Goal: Task Accomplishment & Management: Manage account settings

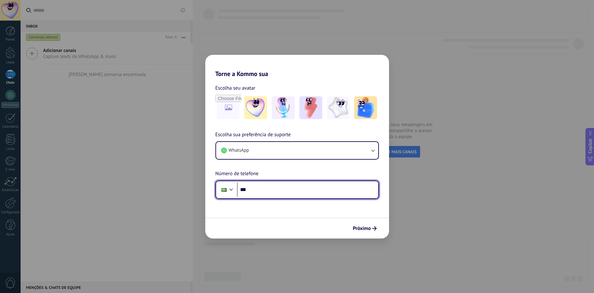
click at [263, 193] on input "***" at bounding box center [307, 189] width 141 height 15
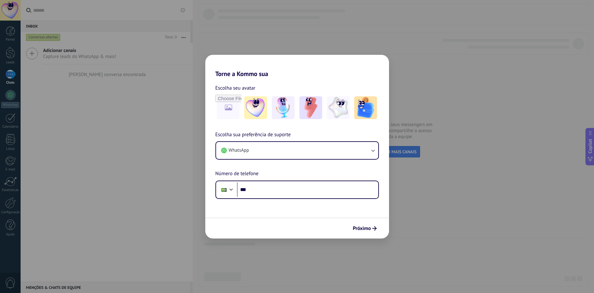
drag, startPoint x: 338, startPoint y: 76, endPoint x: 333, endPoint y: 91, distance: 15.8
click at [338, 76] on h2 "Torne a Kommo sua" at bounding box center [297, 66] width 184 height 23
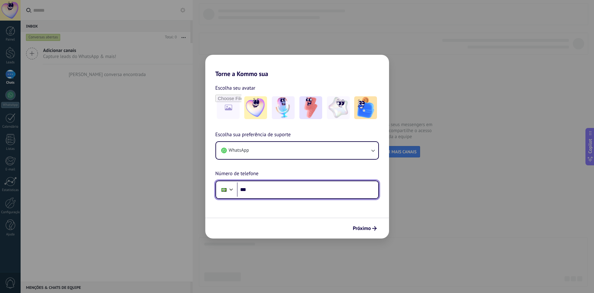
click at [273, 189] on input "***" at bounding box center [307, 189] width 141 height 15
paste input "**********"
click at [260, 191] on input "**********" at bounding box center [307, 189] width 141 height 15
type input "**********"
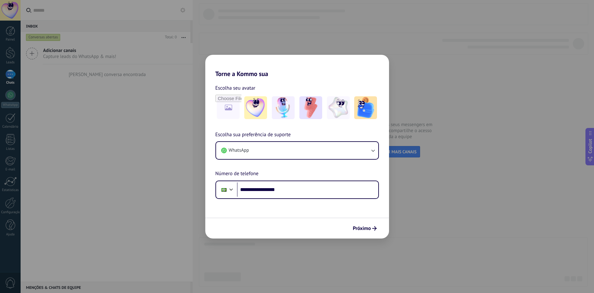
click at [295, 211] on form "**********" at bounding box center [297, 158] width 184 height 161
click at [369, 230] on span "Próximo" at bounding box center [362, 228] width 18 height 4
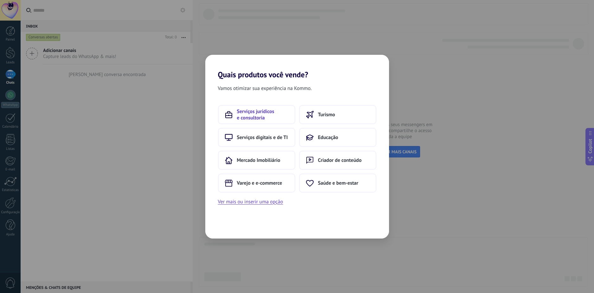
click at [281, 119] on span "Serviços jurídicos e consultoria" at bounding box center [262, 114] width 51 height 13
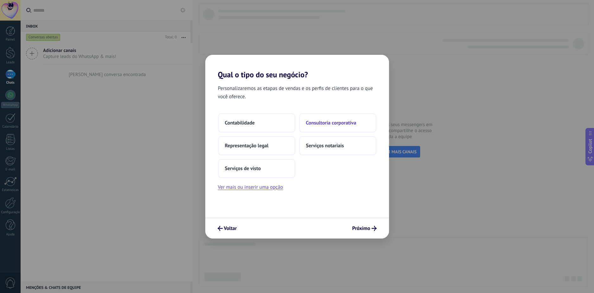
click at [325, 130] on button "Consultoria corporativa" at bounding box center [337, 122] width 77 height 19
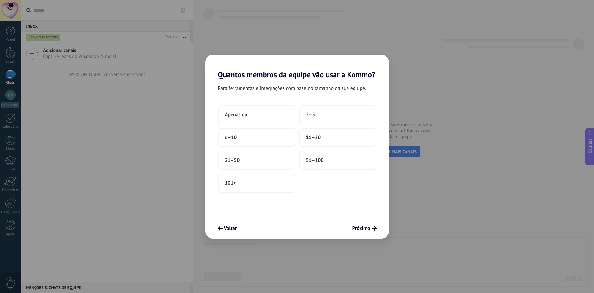
click at [313, 113] on span "2–5" at bounding box center [310, 114] width 9 height 6
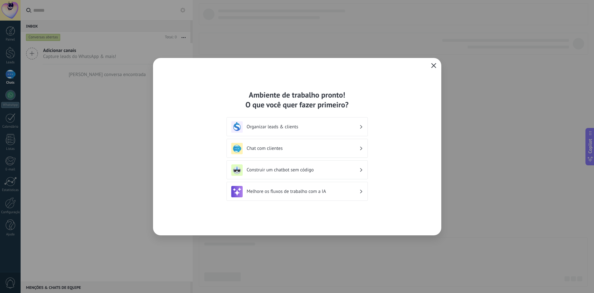
click at [430, 62] on button "button" at bounding box center [433, 65] width 8 height 9
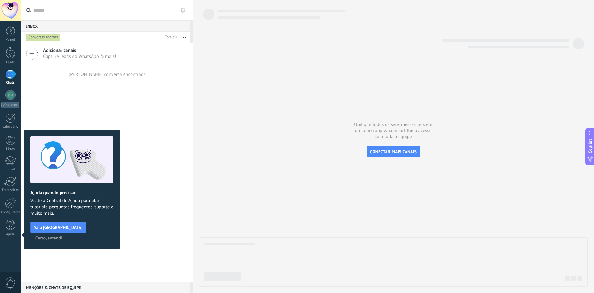
click at [62, 236] on span "Certo, entendi" at bounding box center [48, 238] width 27 height 4
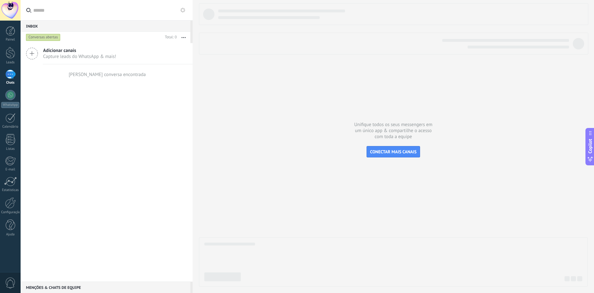
click at [14, 73] on div at bounding box center [10, 74] width 10 height 9
click at [13, 52] on div at bounding box center [11, 53] width 10 height 12
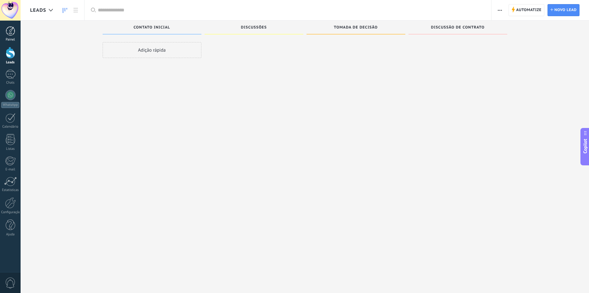
click at [12, 32] on div at bounding box center [11, 31] width 10 height 10
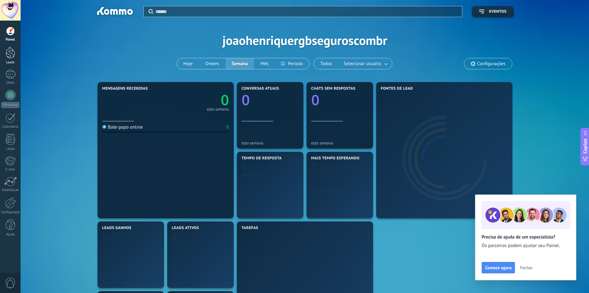
click at [6, 61] on div "Leads" at bounding box center [10, 62] width 18 height 4
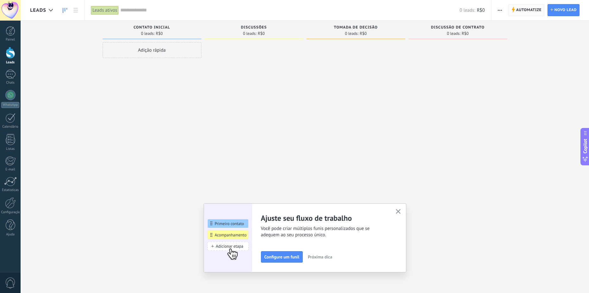
click at [530, 9] on span "Automatize" at bounding box center [528, 9] width 25 height 11
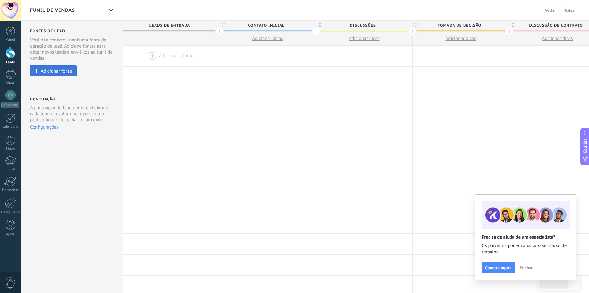
click at [55, 73] on div "Adicionar fonte" at bounding box center [56, 70] width 31 height 5
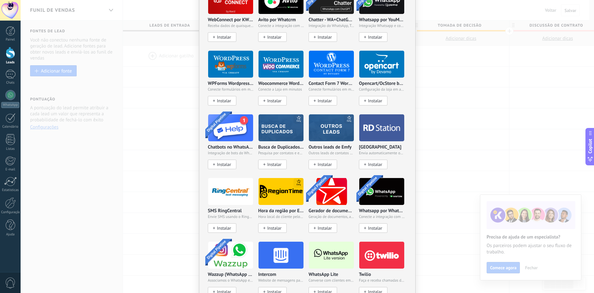
scroll to position [410, 0]
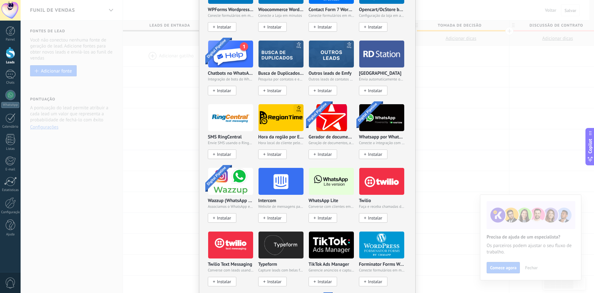
click at [323, 215] on span "Instalar" at bounding box center [324, 217] width 14 height 5
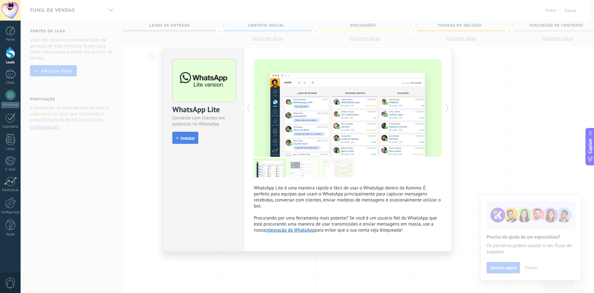
click at [188, 140] on span "Instalar" at bounding box center [188, 138] width 14 height 4
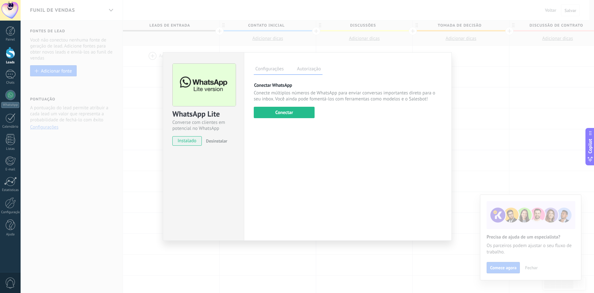
click at [376, 164] on div "Configurações Autorização Esta aba registra os usuários que permitiram acesso à…" at bounding box center [348, 146] width 208 height 188
click at [291, 121] on div "Configurações Autorização Esta aba registra os usuários que permitiram acesso à…" at bounding box center [348, 146] width 208 height 188
click at [288, 115] on button "Conectar" at bounding box center [284, 112] width 61 height 11
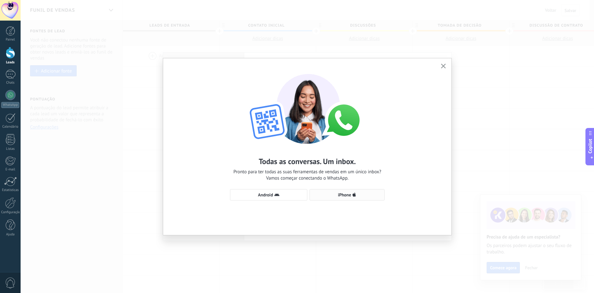
click at [332, 195] on span "iPhone" at bounding box center [347, 194] width 68 height 5
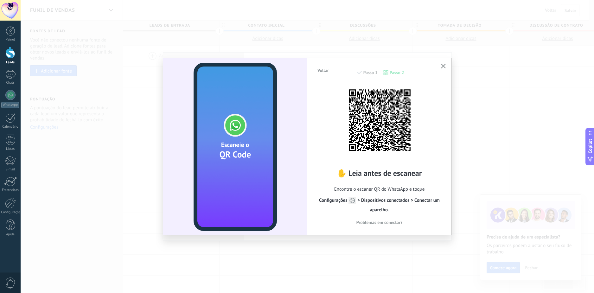
drag, startPoint x: 442, startPoint y: 68, endPoint x: 386, endPoint y: 70, distance: 55.8
click at [442, 68] on icon "button" at bounding box center [443, 66] width 5 height 5
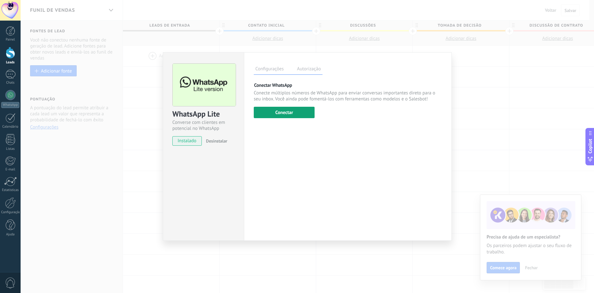
click at [284, 114] on button "Conectar" at bounding box center [284, 112] width 61 height 11
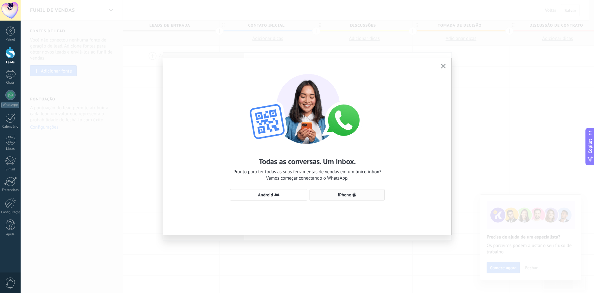
click at [334, 198] on button "iPhone" at bounding box center [346, 194] width 75 height 11
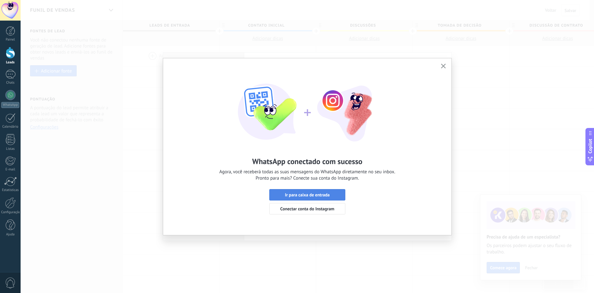
click at [329, 195] on span "Ir para caixa de entrada" at bounding box center [307, 195] width 45 height 4
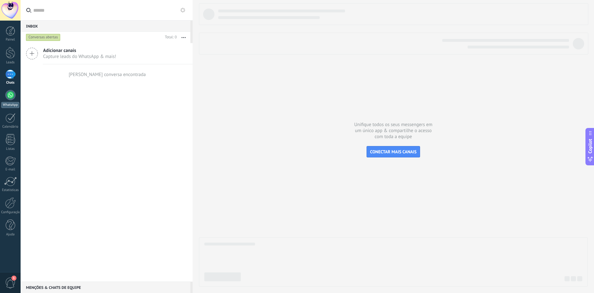
click at [15, 95] on div at bounding box center [10, 95] width 10 height 10
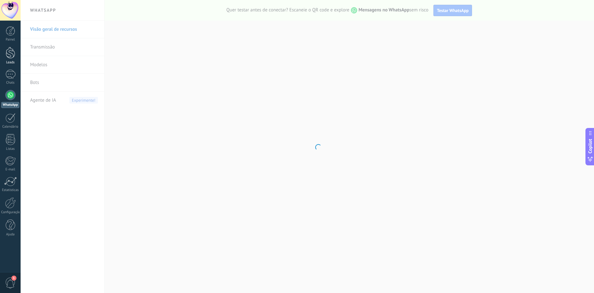
click at [9, 54] on div at bounding box center [11, 53] width 10 height 12
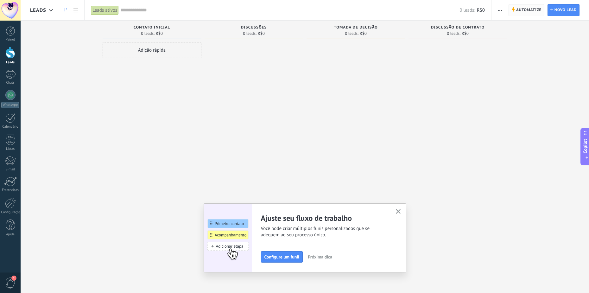
click at [527, 11] on span "Automatize" at bounding box center [528, 9] width 25 height 11
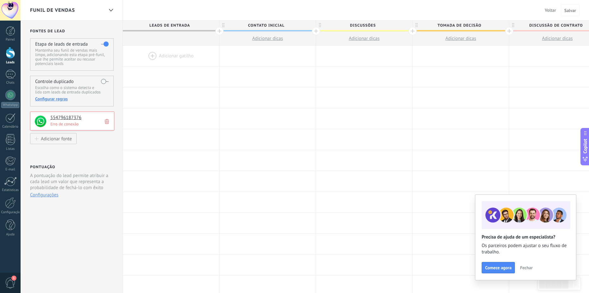
click at [93, 118] on h4 "554796187376" at bounding box center [79, 118] width 59 height 6
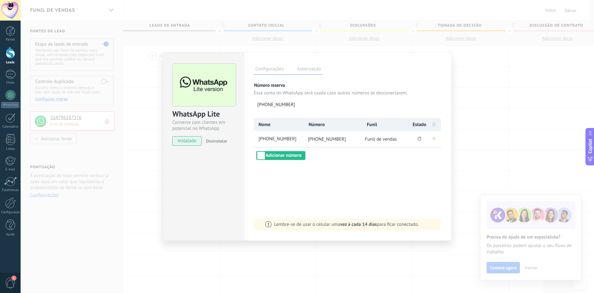
click at [418, 142] on button "Conexão perdida Clique para reconectar." at bounding box center [419, 139] width 4 height 6
click at [434, 138] on rect at bounding box center [434, 139] width 4 height 4
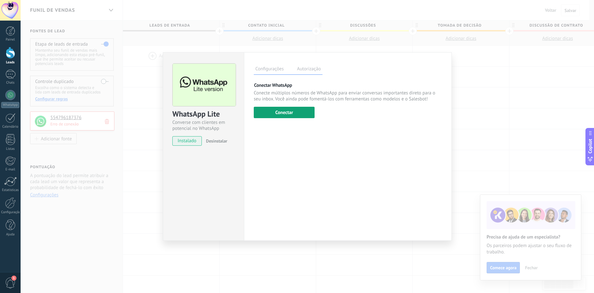
click at [292, 118] on button "Conectar" at bounding box center [284, 112] width 61 height 11
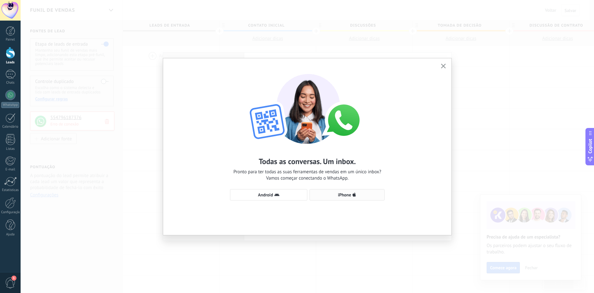
click at [321, 196] on span "iPhone" at bounding box center [347, 194] width 68 height 5
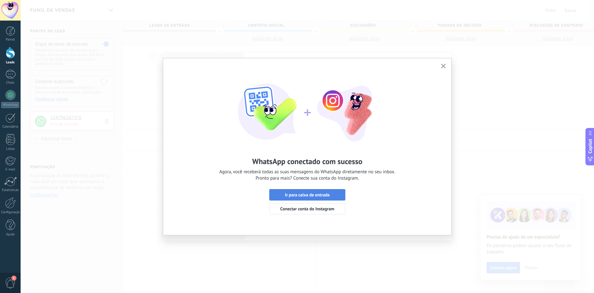
click at [313, 195] on span "Ir para caixa de entrada" at bounding box center [307, 195] width 45 height 4
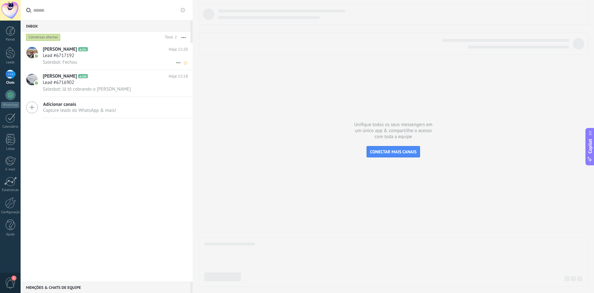
click at [162, 57] on div "Lead #6717192" at bounding box center [115, 56] width 145 height 6
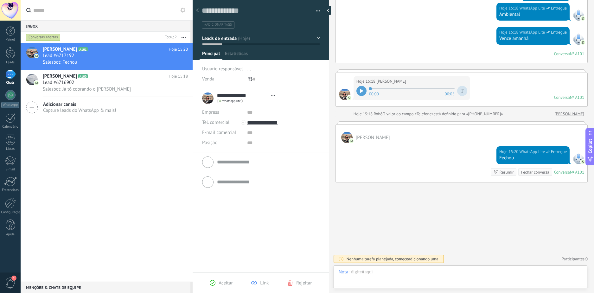
scroll to position [10, 0]
click at [82, 88] on span "Salesbot: Já tô cobrando o [PERSON_NAME]" at bounding box center [87, 89] width 88 height 6
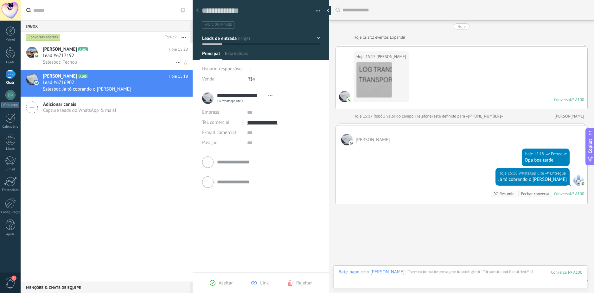
scroll to position [22, 0]
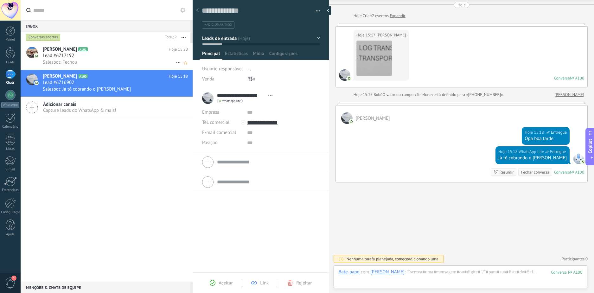
click at [130, 62] on div "Salesbot: Fechou" at bounding box center [115, 62] width 145 height 7
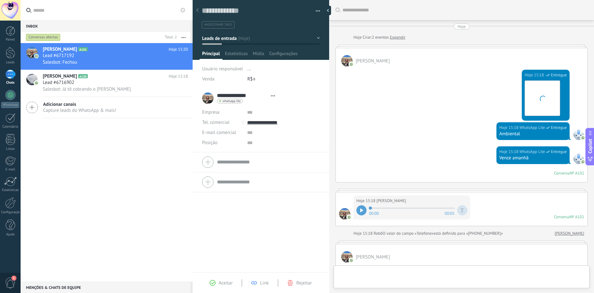
type textarea "**********"
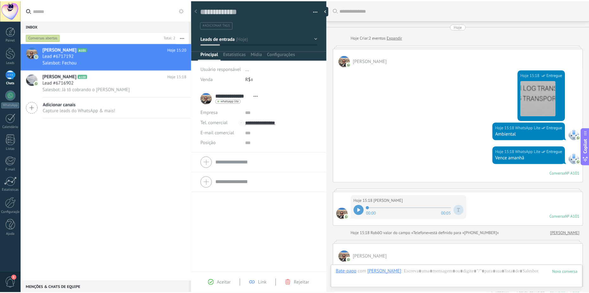
scroll to position [119, 0]
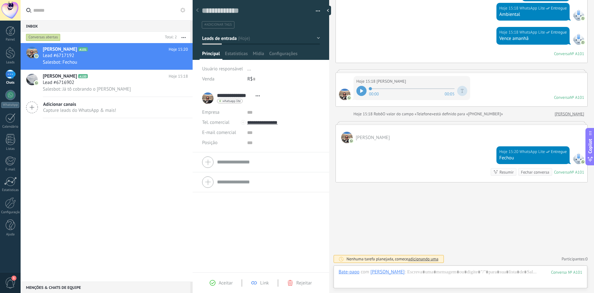
click at [12, 10] on div at bounding box center [10, 10] width 21 height 21
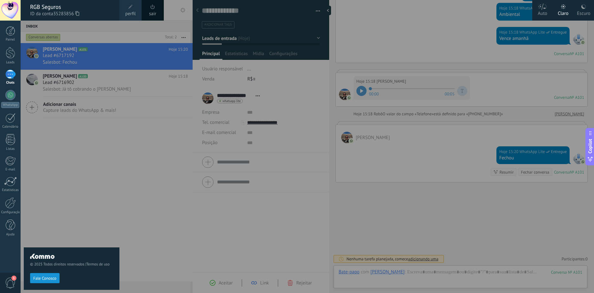
click at [379, 239] on div at bounding box center [318, 146] width 594 height 293
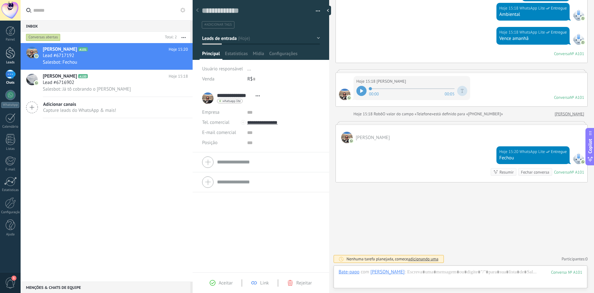
click at [10, 54] on div at bounding box center [11, 53] width 10 height 12
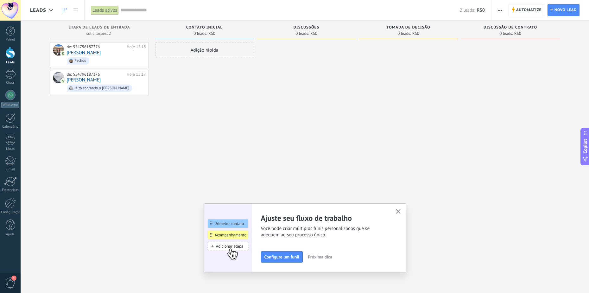
click at [399, 211] on icon "button" at bounding box center [398, 211] width 5 height 5
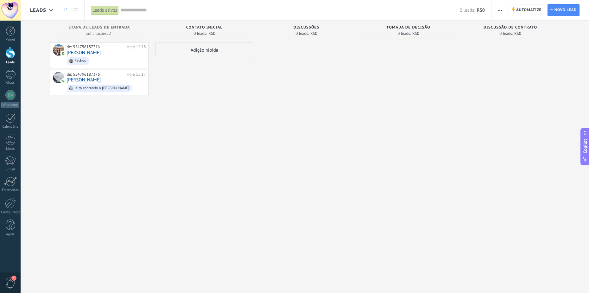
click at [438, 170] on div at bounding box center [408, 147] width 99 height 210
click at [520, 12] on span "Automatize" at bounding box center [528, 9] width 25 height 11
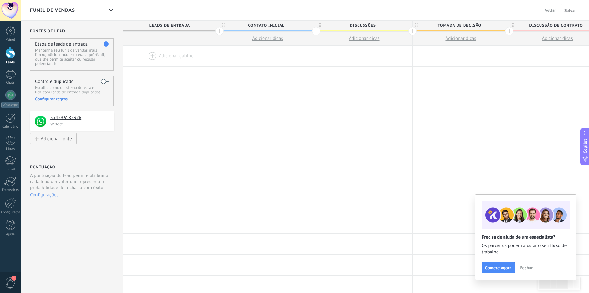
click at [521, 264] on button "Fechar" at bounding box center [526, 268] width 18 height 10
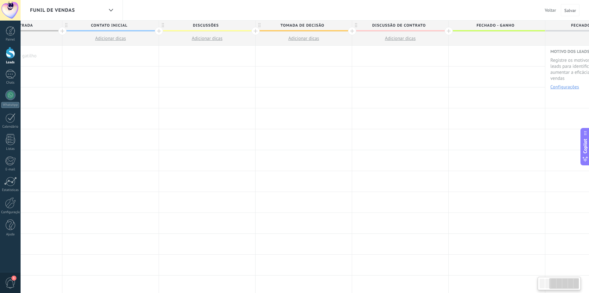
scroll to position [0, 210]
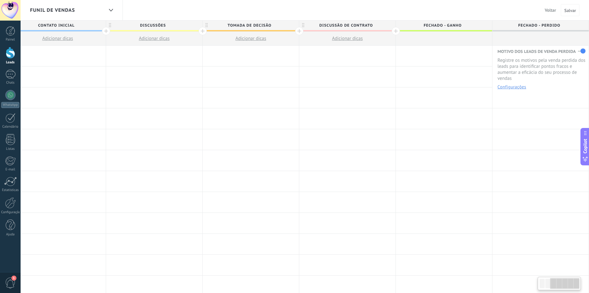
drag, startPoint x: 549, startPoint y: 284, endPoint x: 561, endPoint y: 285, distance: 11.2
click at [561, 285] on div at bounding box center [564, 283] width 29 height 11
click at [57, 22] on span "Contato inicial" at bounding box center [56, 26] width 93 height 10
click at [57, 22] on input "**********" at bounding box center [56, 26] width 84 height 10
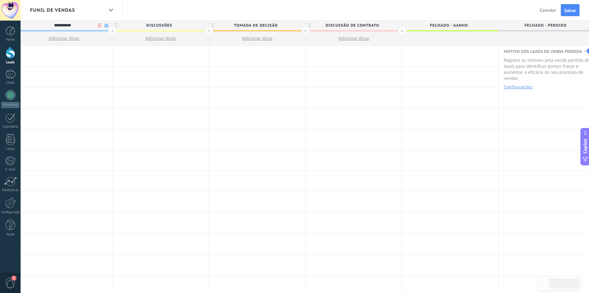
type input "**********"
click at [151, 29] on span "Discussões" at bounding box center [158, 26] width 93 height 10
click at [151, 29] on input "**********" at bounding box center [159, 26] width 84 height 10
type input "**********"
click at [256, 26] on span "Tomada de decisão" at bounding box center [255, 26] width 93 height 10
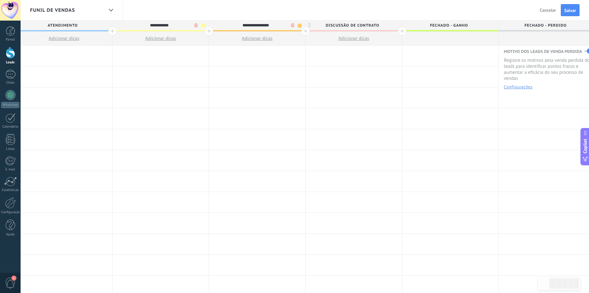
click at [256, 26] on input "**********" at bounding box center [256, 26] width 84 height 10
type input "*"
type input "**********"
click at [345, 27] on span "Discussão de contrato" at bounding box center [352, 26] width 93 height 10
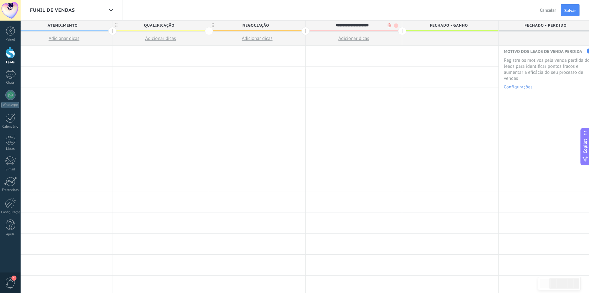
click at [345, 27] on input "**********" at bounding box center [352, 26] width 84 height 10
type input "*********"
click at [405, 33] on div at bounding box center [402, 31] width 8 height 8
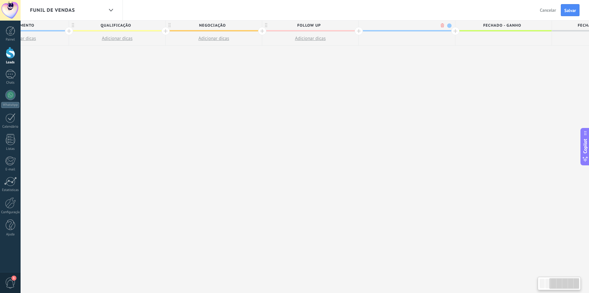
scroll to position [0, 251]
type input "**********"
click at [454, 32] on div at bounding box center [452, 31] width 8 height 8
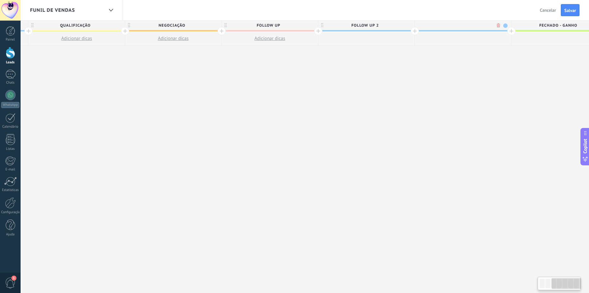
scroll to position [0, 297]
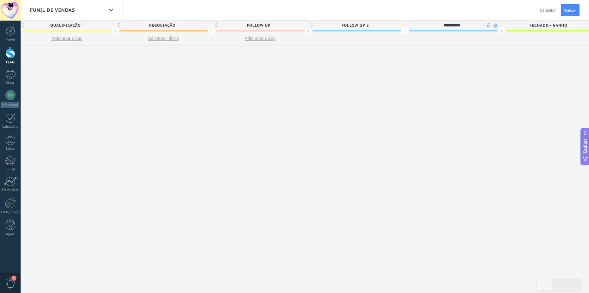
type input "**********"
click at [499, 29] on div at bounding box center [502, 31] width 8 height 8
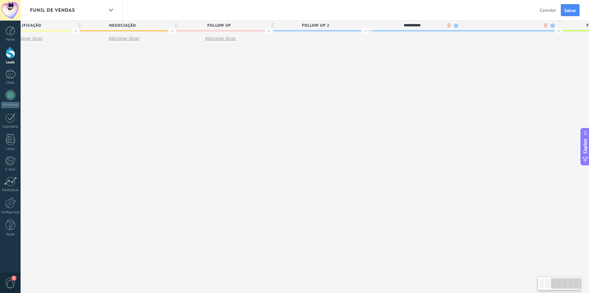
scroll to position [0, 344]
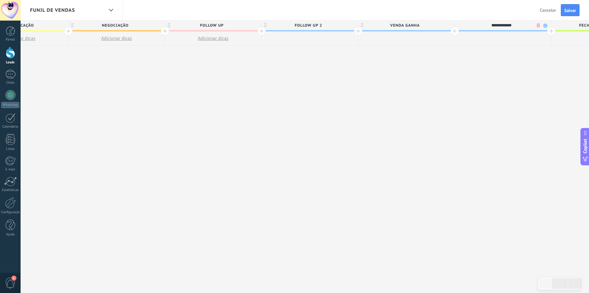
type input "**********"
click at [545, 28] on span at bounding box center [545, 25] width 4 height 4
click at [554, 63] on div at bounding box center [550, 62] width 9 height 9
click at [402, 24] on span "VENDA GANHA" at bounding box center [404, 26] width 93 height 10
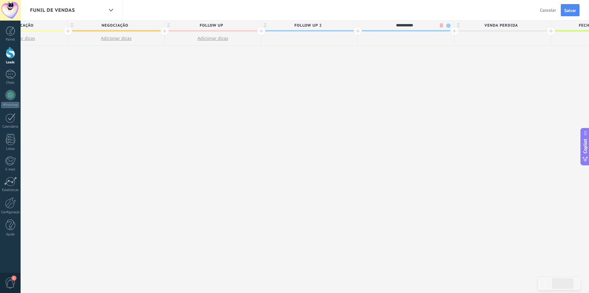
click at [449, 26] on span at bounding box center [448, 25] width 4 height 4
click at [447, 53] on span at bounding box center [445, 53] width 6 height 6
click at [370, 44] on div at bounding box center [406, 39] width 96 height 14
click at [152, 25] on span "NEGOCIAÇÃO" at bounding box center [114, 26] width 93 height 10
click at [159, 27] on span at bounding box center [158, 25] width 4 height 4
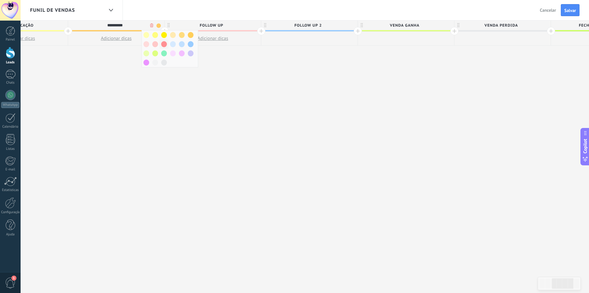
click at [163, 44] on span at bounding box center [164, 44] width 6 height 6
click at [46, 24] on span "QUALIFICAÇÃO" at bounding box center [17, 26] width 93 height 10
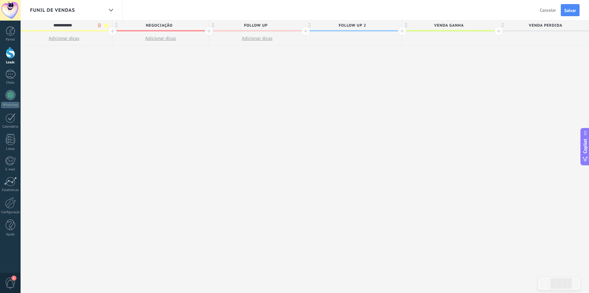
click at [106, 26] on span at bounding box center [106, 25] width 4 height 4
click at [263, 76] on div "**********" at bounding box center [306, 157] width 966 height 273
click at [300, 27] on span "FOLLOW UP" at bounding box center [255, 26] width 93 height 10
click at [298, 25] on span at bounding box center [299, 25] width 4 height 4
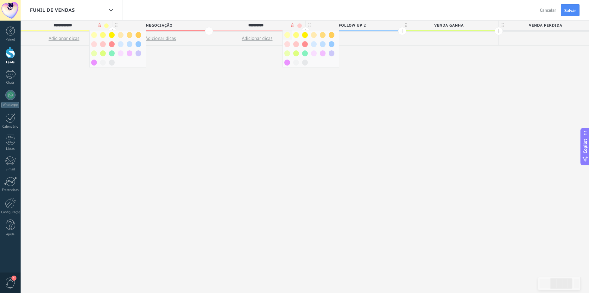
click at [289, 36] on span at bounding box center [287, 35] width 6 height 6
click at [348, 61] on div "**********" at bounding box center [306, 157] width 966 height 273
click at [386, 83] on div "**********" at bounding box center [306, 157] width 966 height 273
click at [571, 9] on span "Salvar" at bounding box center [570, 10] width 12 height 4
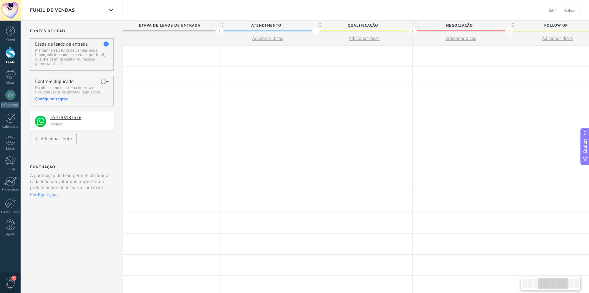
scroll to position [0, 300]
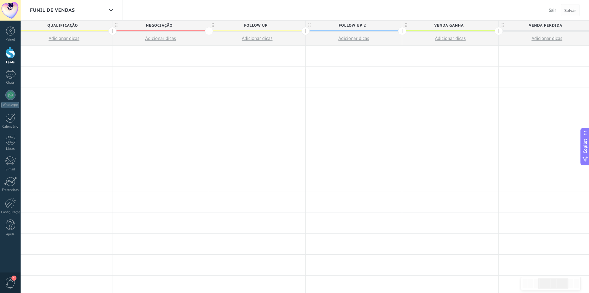
click at [574, 10] on span "Salvar" at bounding box center [570, 10] width 12 height 4
click at [547, 11] on button "Sair" at bounding box center [552, 10] width 12 height 10
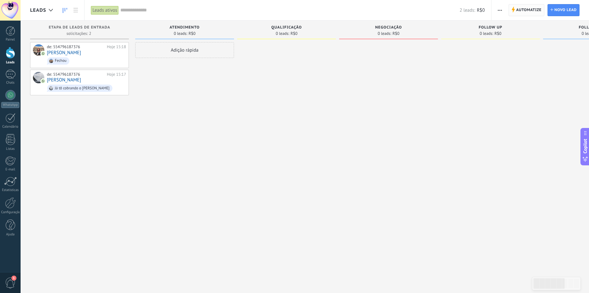
click at [530, 8] on span "Automatize" at bounding box center [528, 9] width 25 height 11
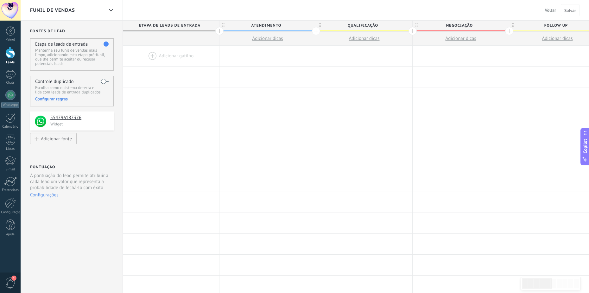
click at [105, 45] on label at bounding box center [105, 44] width 8 height 10
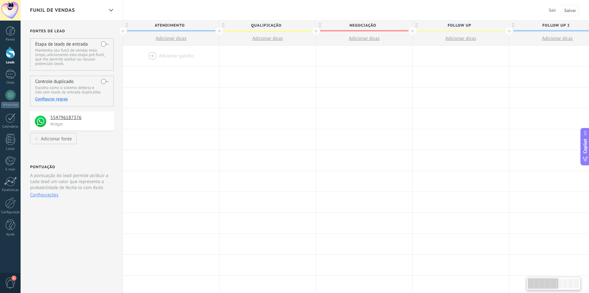
click at [566, 12] on span "Salvar" at bounding box center [570, 10] width 12 height 4
click at [570, 9] on span "Salvar" at bounding box center [570, 10] width 12 height 4
click at [552, 13] on button "Sair" at bounding box center [552, 10] width 12 height 10
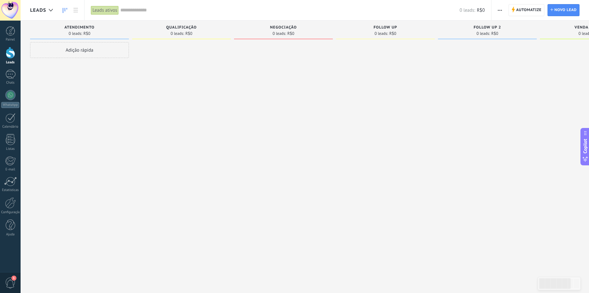
scroll to position [0, 161]
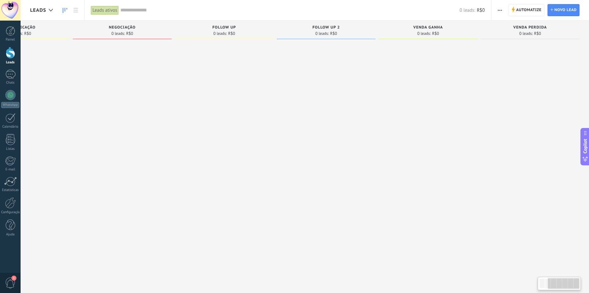
drag, startPoint x: 549, startPoint y: 280, endPoint x: 594, endPoint y: 244, distance: 57.4
click at [589, 244] on html ".abccls-1,.abccls-2{fill-rule:evenodd}.abccls-2{fill:#fff} .abfcls-1{fill:none}…" at bounding box center [294, 146] width 589 height 293
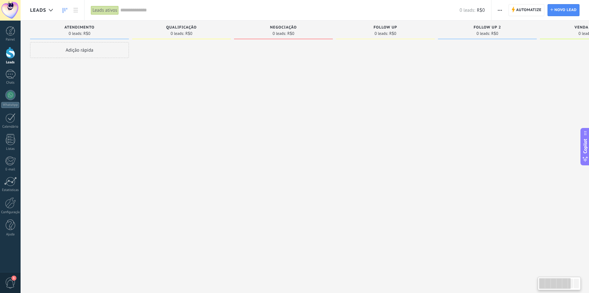
drag, startPoint x: 558, startPoint y: 283, endPoint x: 538, endPoint y: 285, distance: 20.0
click at [538, 285] on div at bounding box center [559, 283] width 43 height 13
click at [503, 222] on div at bounding box center [487, 147] width 99 height 210
click at [16, 12] on div at bounding box center [10, 10] width 21 height 21
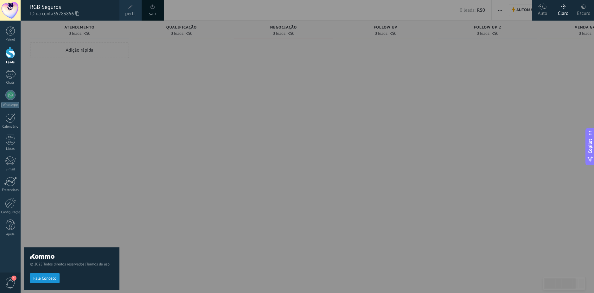
click at [154, 10] on span at bounding box center [152, 6] width 7 height 7
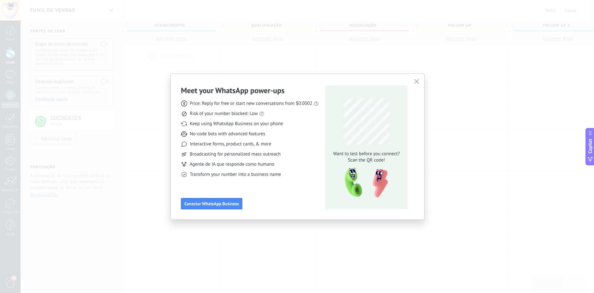
click at [419, 79] on button "button" at bounding box center [416, 81] width 8 height 9
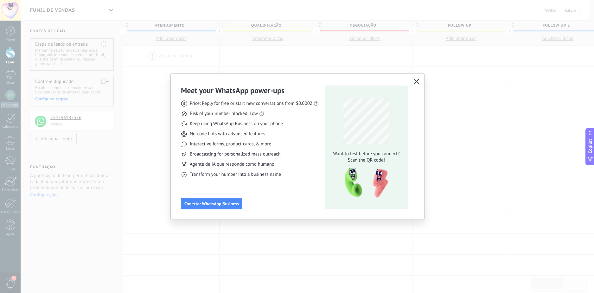
click at [419, 79] on button "button" at bounding box center [416, 81] width 8 height 9
click at [414, 81] on icon "button" at bounding box center [416, 81] width 5 height 5
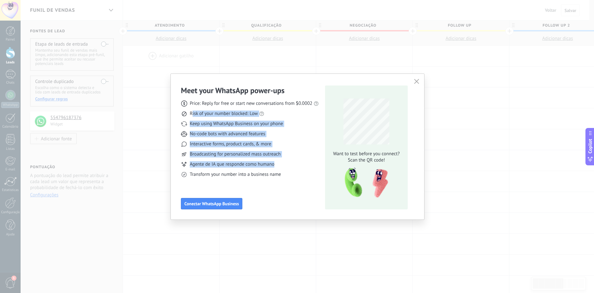
drag, startPoint x: 192, startPoint y: 114, endPoint x: 349, endPoint y: 178, distance: 169.0
click at [314, 167] on div "Price: Reply for free or start new conversations from $0.0002 Risk of your numb…" at bounding box center [250, 136] width 138 height 82
click at [349, 178] on img at bounding box center [364, 183] width 50 height 34
click at [414, 78] on button "button" at bounding box center [416, 81] width 8 height 9
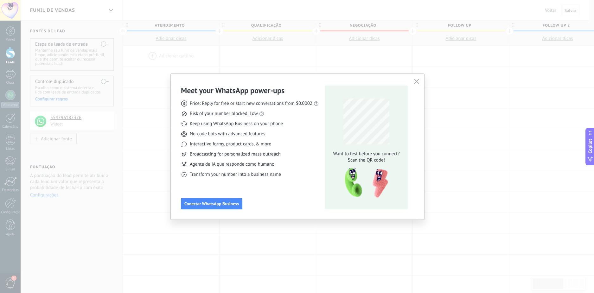
click at [420, 80] on div "Meet your WhatsApp power‑ups Price: Reply for free or start new conversations f…" at bounding box center [297, 147] width 253 height 146
click at [314, 54] on div "Meet your WhatsApp power‑ups Price: Reply for free or start new conversations f…" at bounding box center [297, 146] width 594 height 293
click at [162, 85] on div "Meet your WhatsApp power‑ups Price: Reply for free or start new conversations f…" at bounding box center [297, 146] width 594 height 293
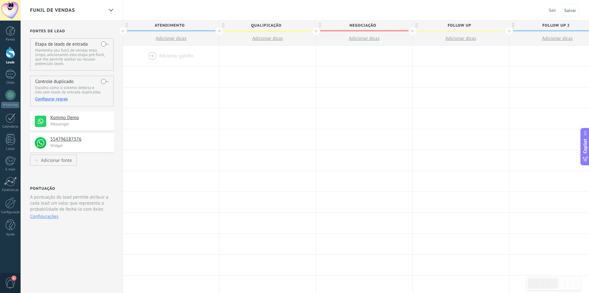
click at [12, 60] on div "Leads" at bounding box center [10, 62] width 18 height 4
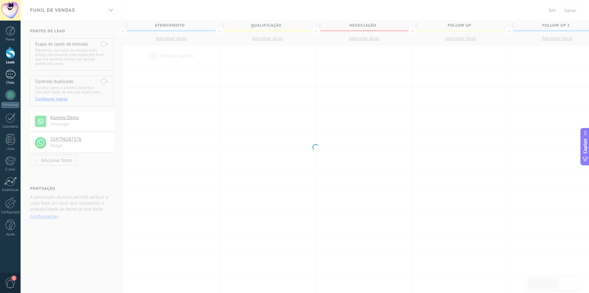
click at [9, 77] on div at bounding box center [10, 74] width 10 height 9
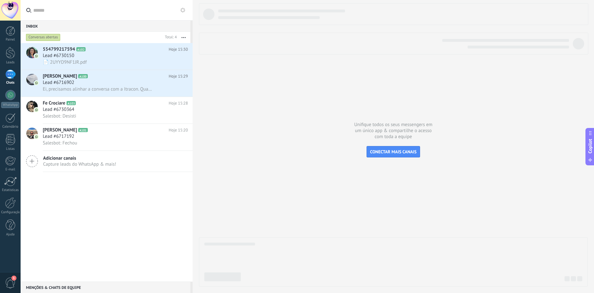
click at [345, 241] on div at bounding box center [393, 261] width 389 height 49
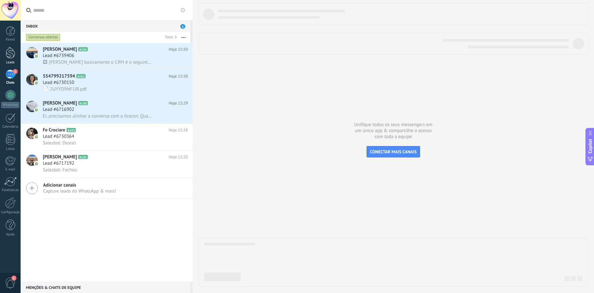
click at [11, 60] on link "Leads" at bounding box center [10, 56] width 21 height 18
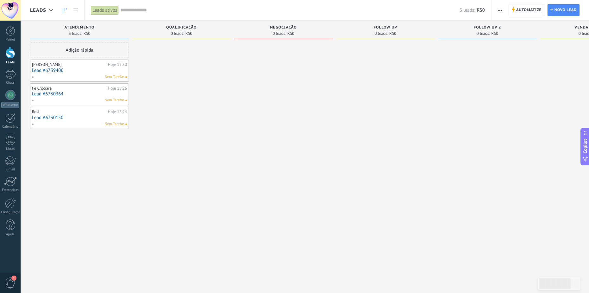
click at [401, 169] on div at bounding box center [385, 147] width 99 height 210
click at [10, 100] on link "WhatsApp" at bounding box center [10, 99] width 21 height 18
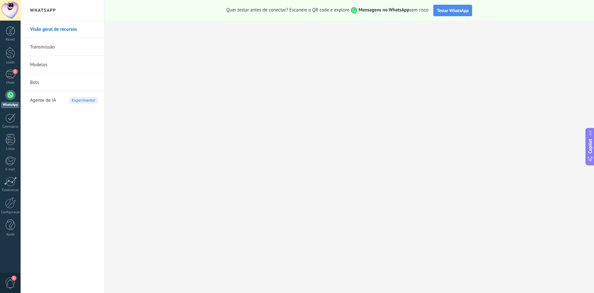
click at [46, 86] on link "Bots" at bounding box center [64, 83] width 68 height 18
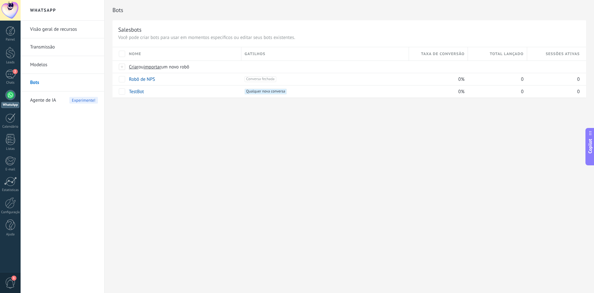
click at [384, 146] on div "Bots Salesbots Você pode criar bots para usar em momentos específicos ou editar…" at bounding box center [349, 146] width 489 height 293
